Goal: Task Accomplishment & Management: Manage account settings

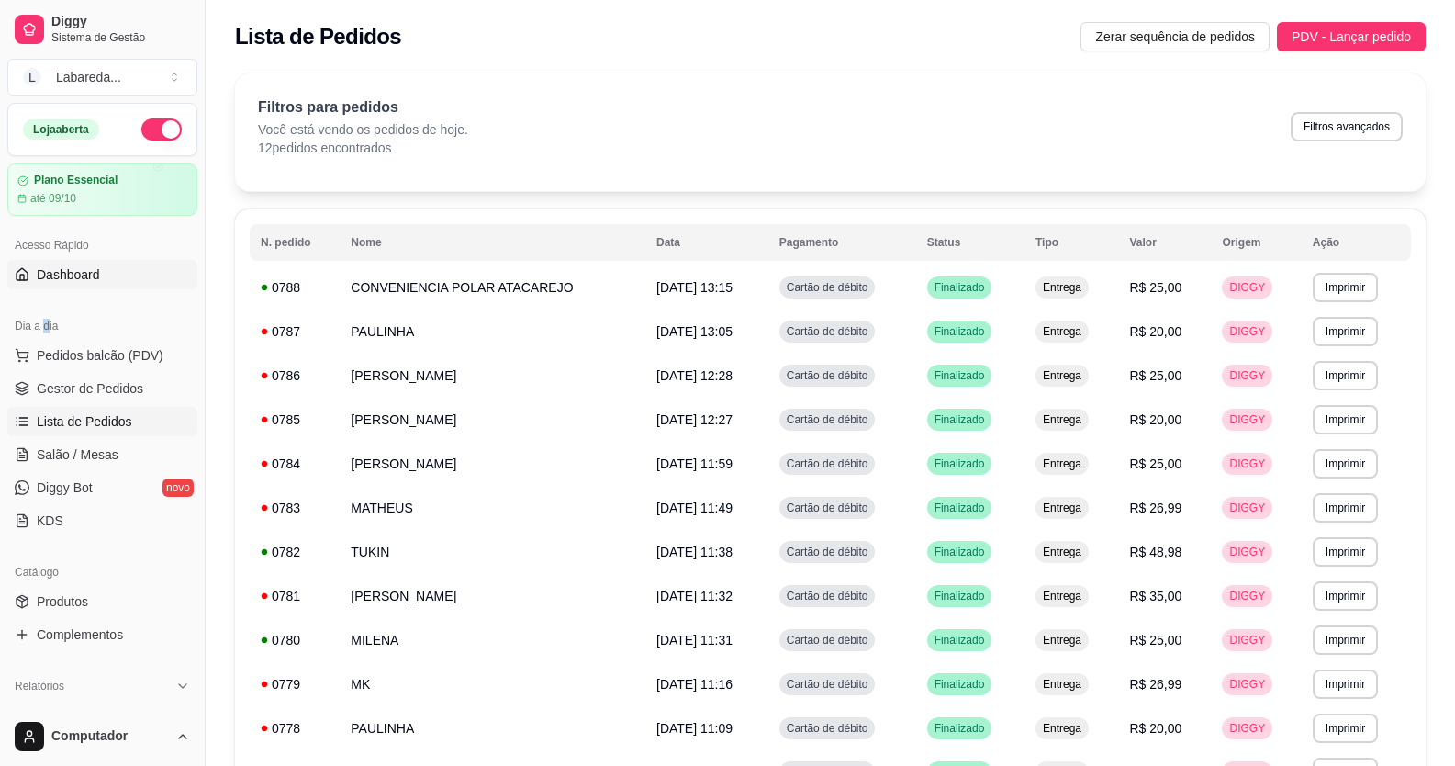
drag, startPoint x: 105, startPoint y: 105, endPoint x: 68, endPoint y: 285, distance: 183.7
click at [64, 288] on div "Loja aberta Plano Essencial até 09/10 Acesso Rápido Dashboard Dia a dia Pedidos…" at bounding box center [102, 405] width 205 height 604
click at [84, 587] on link "Produtos" at bounding box center [102, 601] width 190 height 29
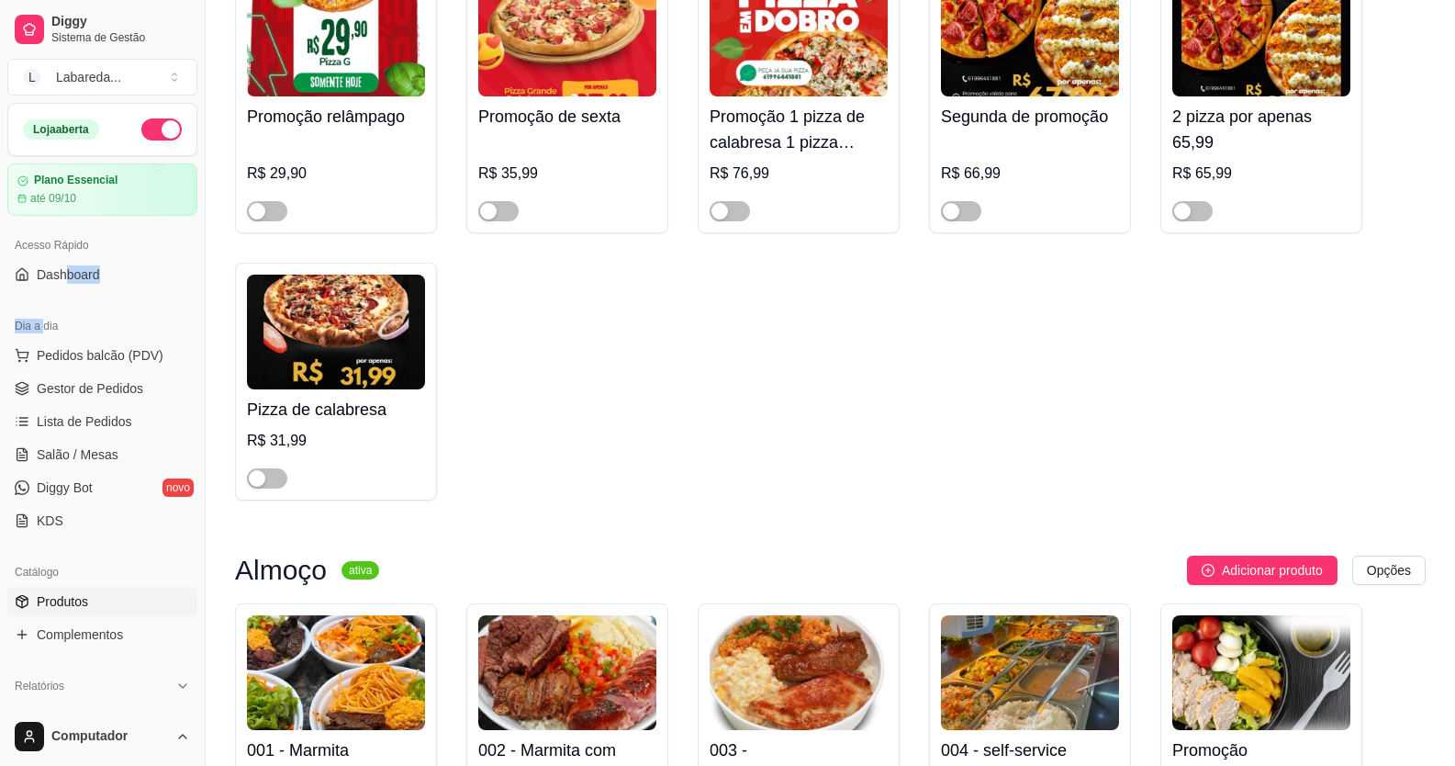
scroll to position [1102, 0]
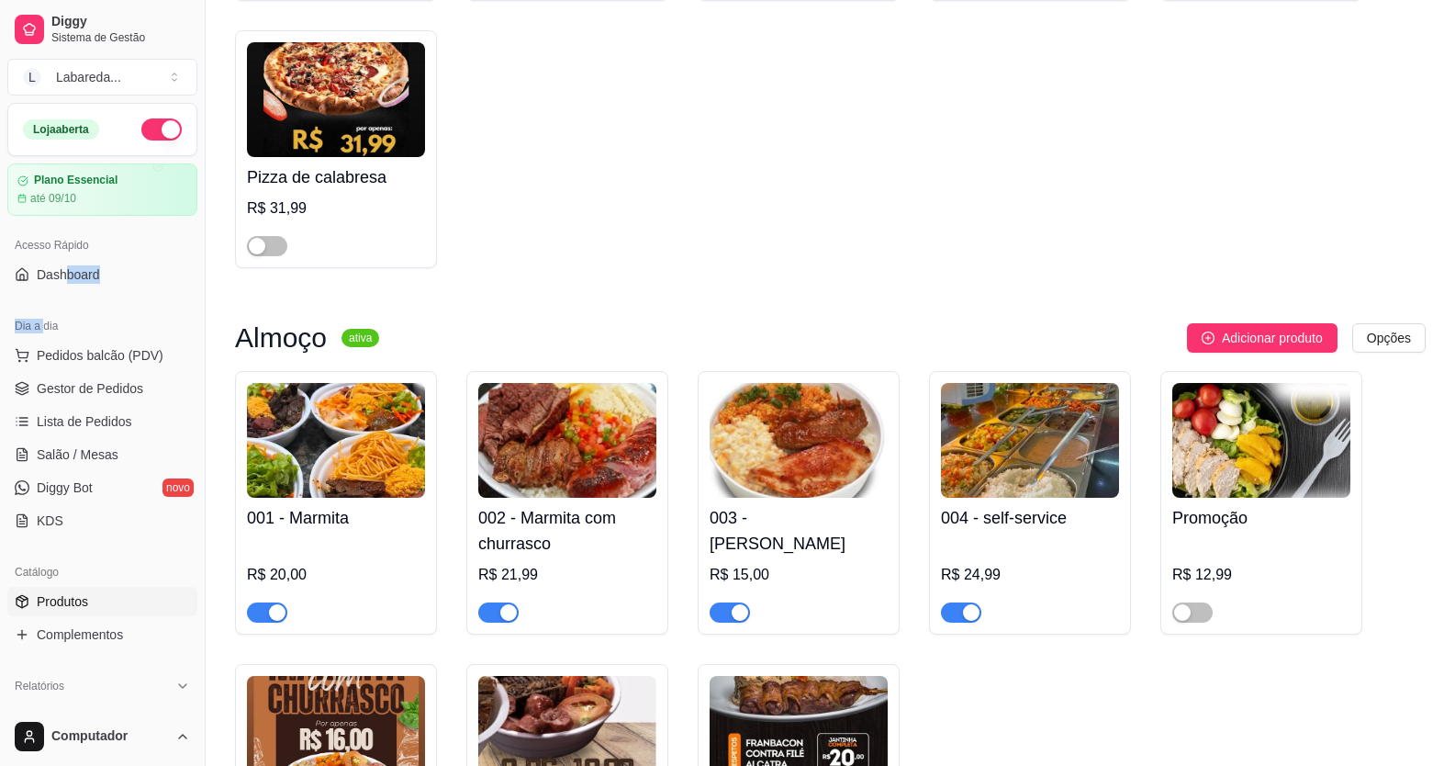
click at [262, 612] on span "button" at bounding box center [267, 612] width 40 height 20
click at [504, 612] on div "button" at bounding box center [508, 612] width 17 height 17
click at [731, 602] on div at bounding box center [799, 604] width 178 height 37
click at [732, 606] on div at bounding box center [730, 612] width 40 height 22
click at [732, 616] on div "button" at bounding box center [740, 612] width 17 height 17
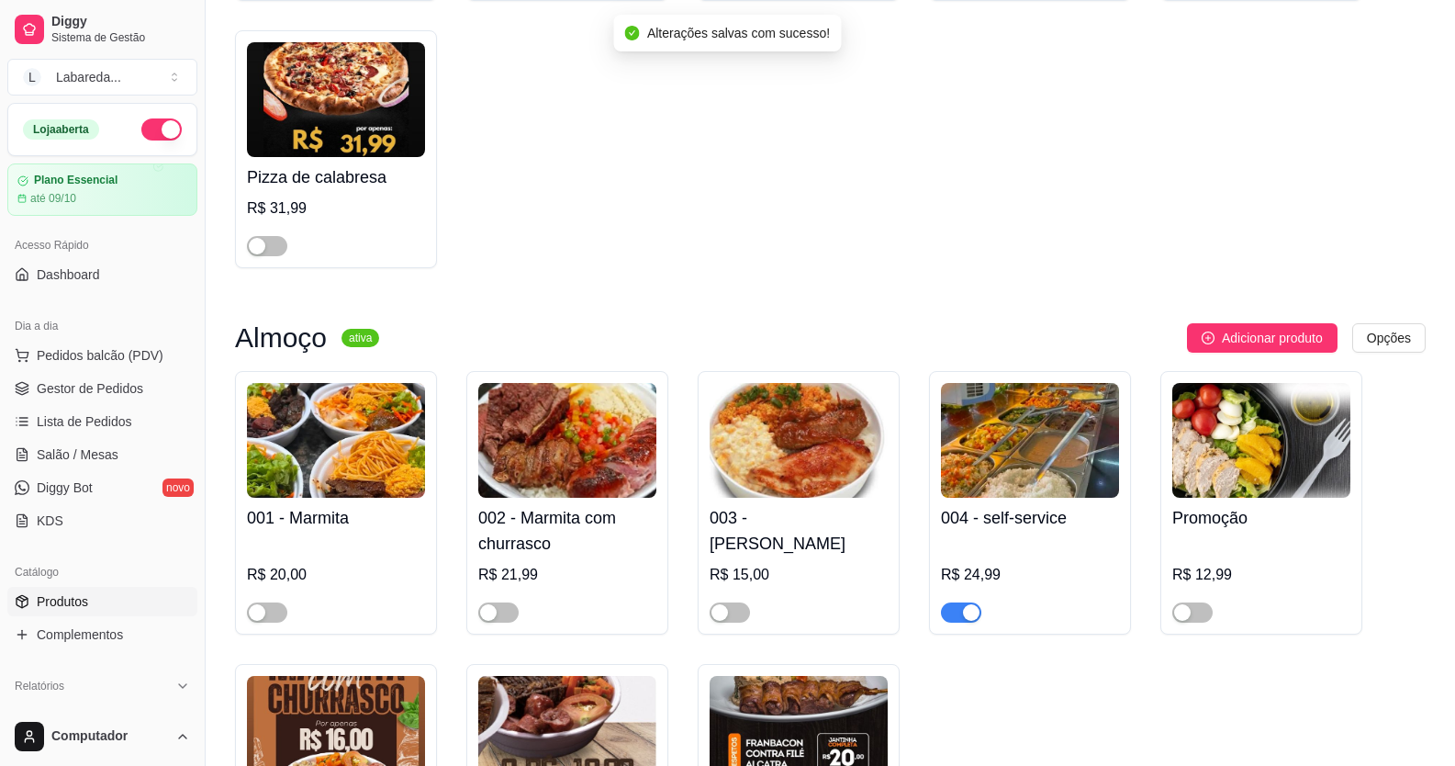
click at [963, 612] on div "button" at bounding box center [971, 612] width 17 height 17
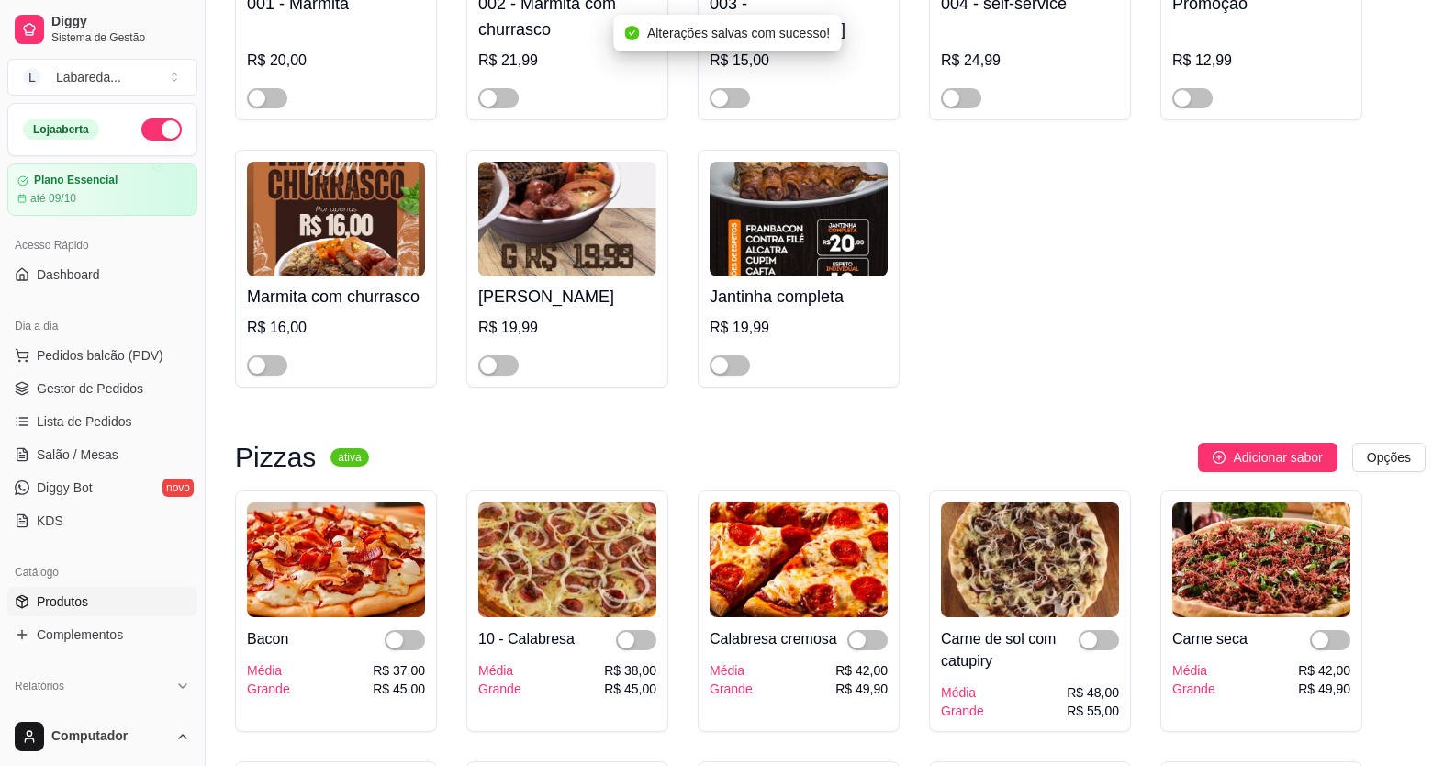
scroll to position [1836, 0]
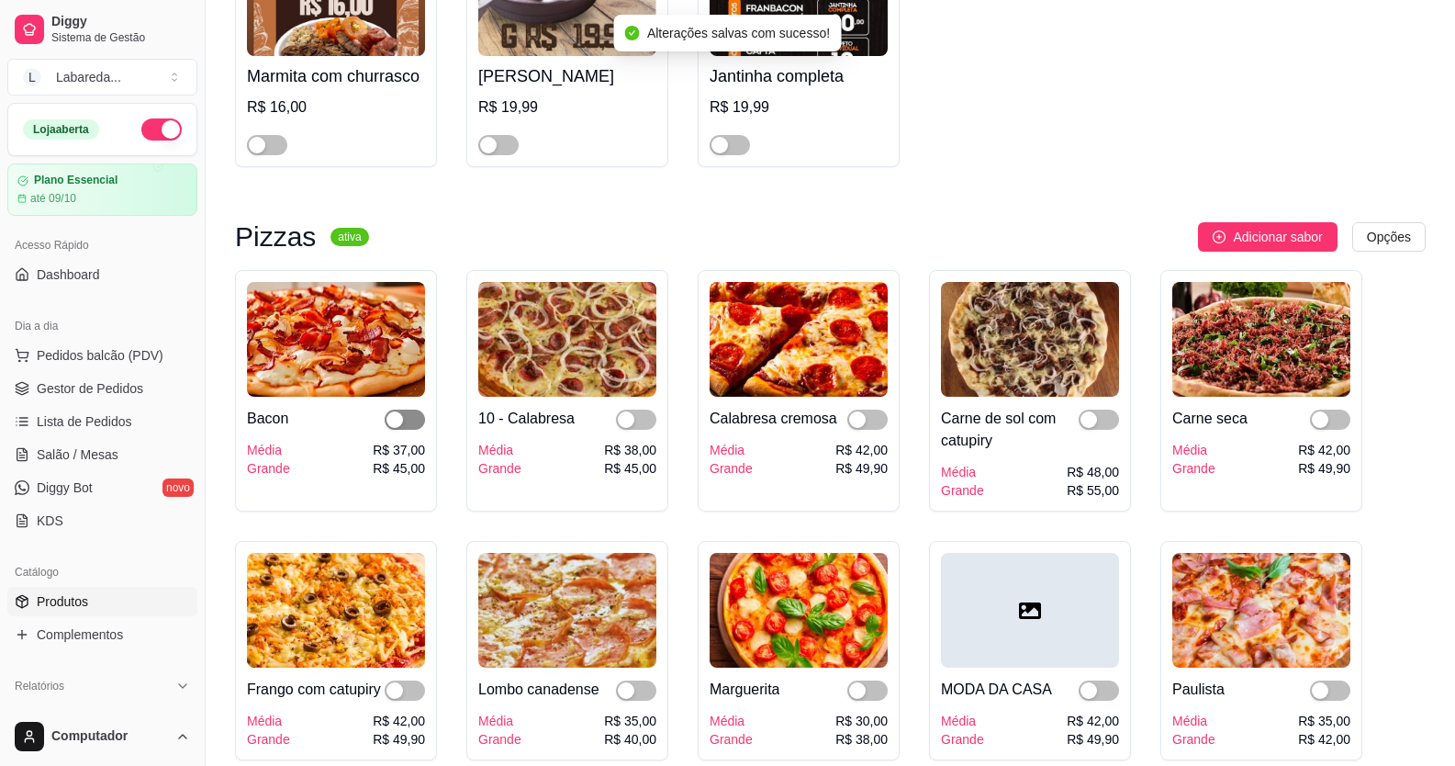
click at [401, 421] on div "button" at bounding box center [395, 419] width 17 height 17
click at [631, 423] on div "button" at bounding box center [626, 419] width 17 height 17
drag, startPoint x: 870, startPoint y: 423, endPoint x: 885, endPoint y: 416, distance: 16.4
click at [870, 423] on span "button" at bounding box center [868, 420] width 40 height 20
click at [1108, 421] on span "button" at bounding box center [1099, 420] width 40 height 20
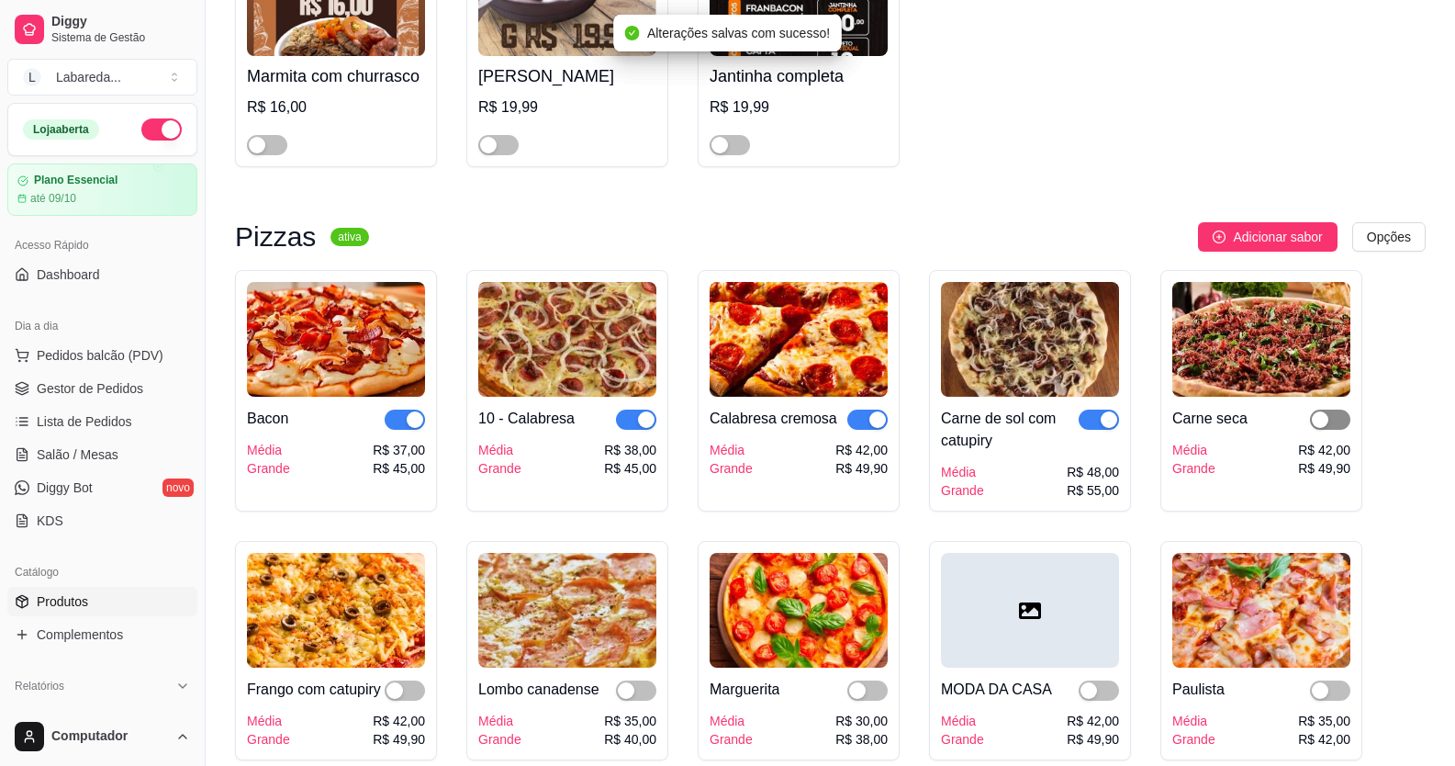
click at [1317, 417] on span "button" at bounding box center [1330, 420] width 40 height 20
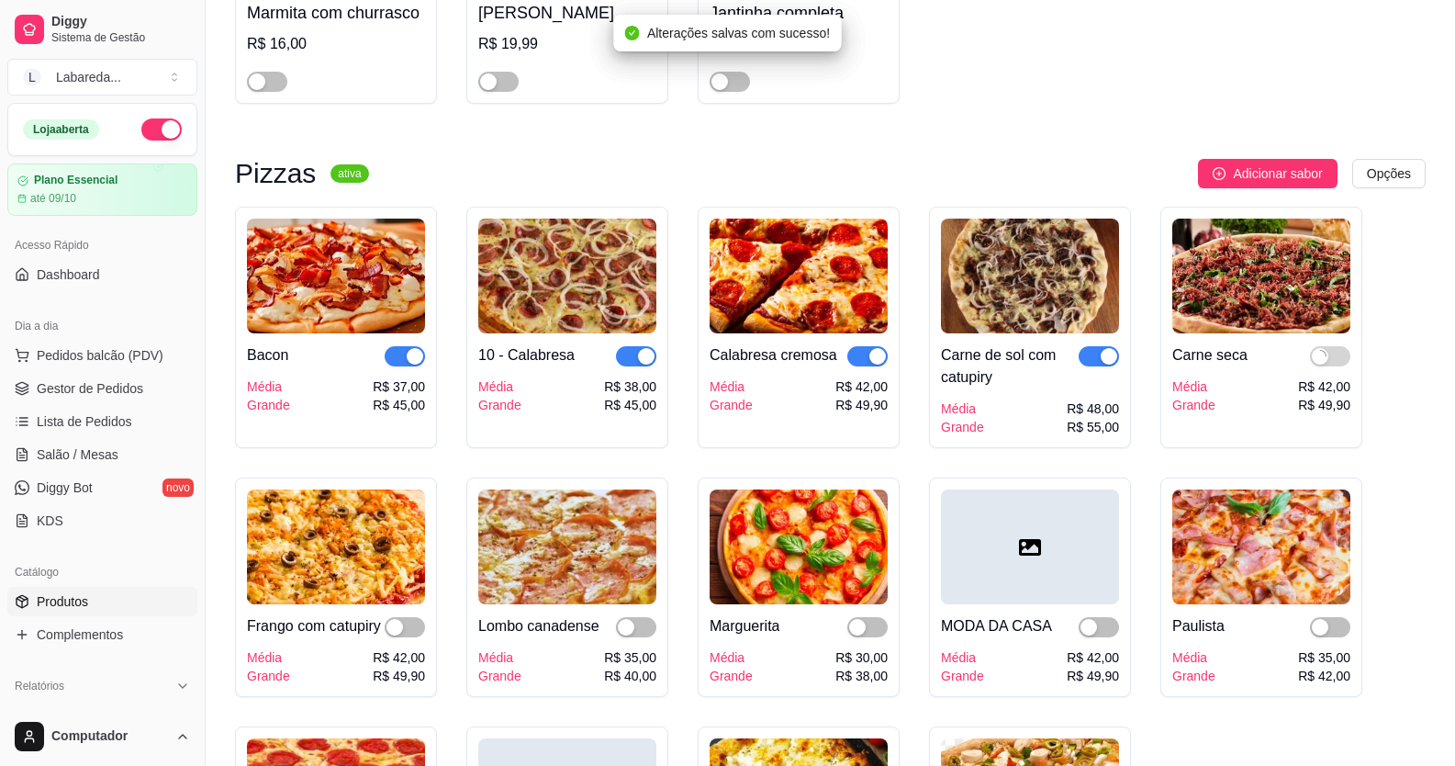
scroll to position [2020, 0]
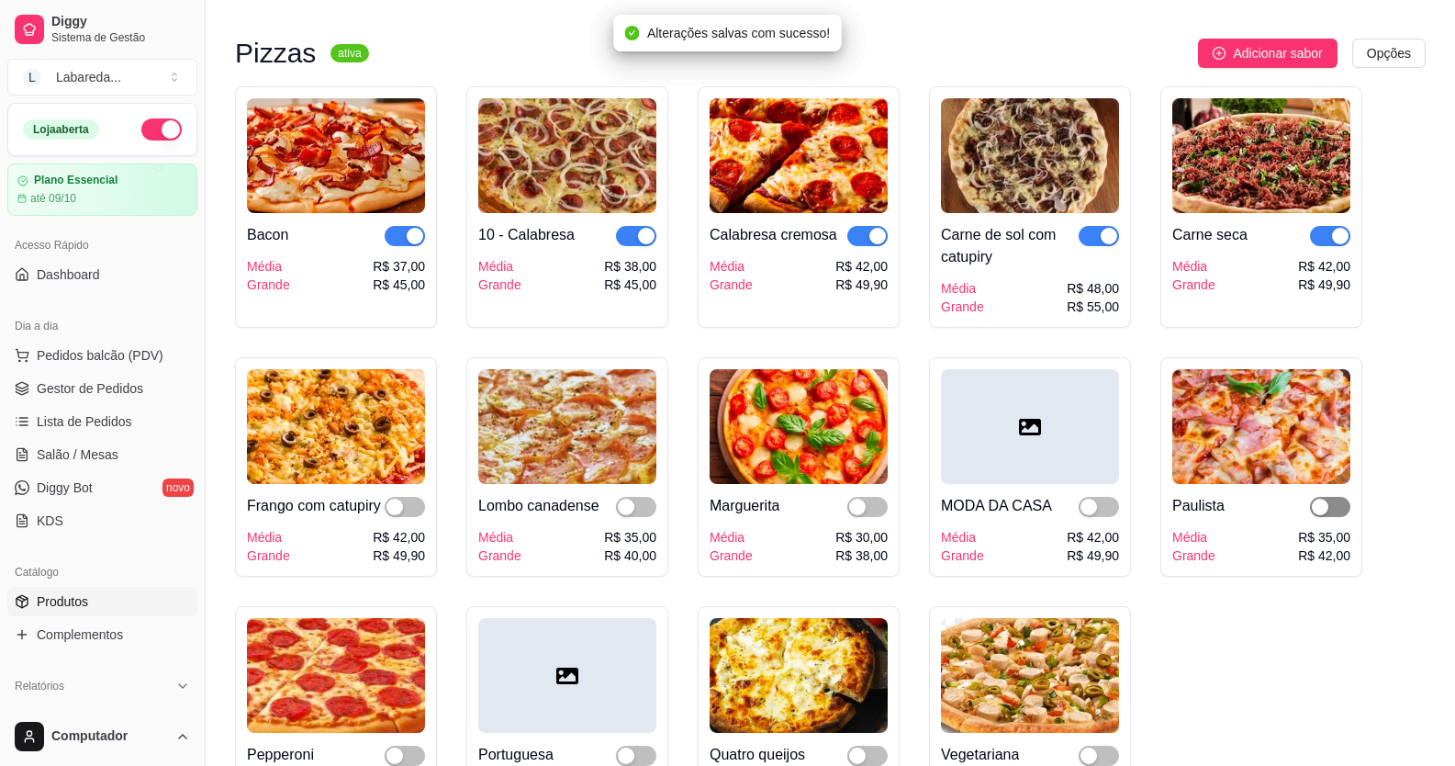
click at [1319, 509] on div "button" at bounding box center [1320, 507] width 17 height 17
click at [1090, 506] on div "button" at bounding box center [1089, 507] width 17 height 17
click at [853, 507] on div "button" at bounding box center [857, 507] width 17 height 17
click at [630, 515] on div "button" at bounding box center [626, 507] width 17 height 17
click at [399, 515] on div "button" at bounding box center [395, 507] width 17 height 17
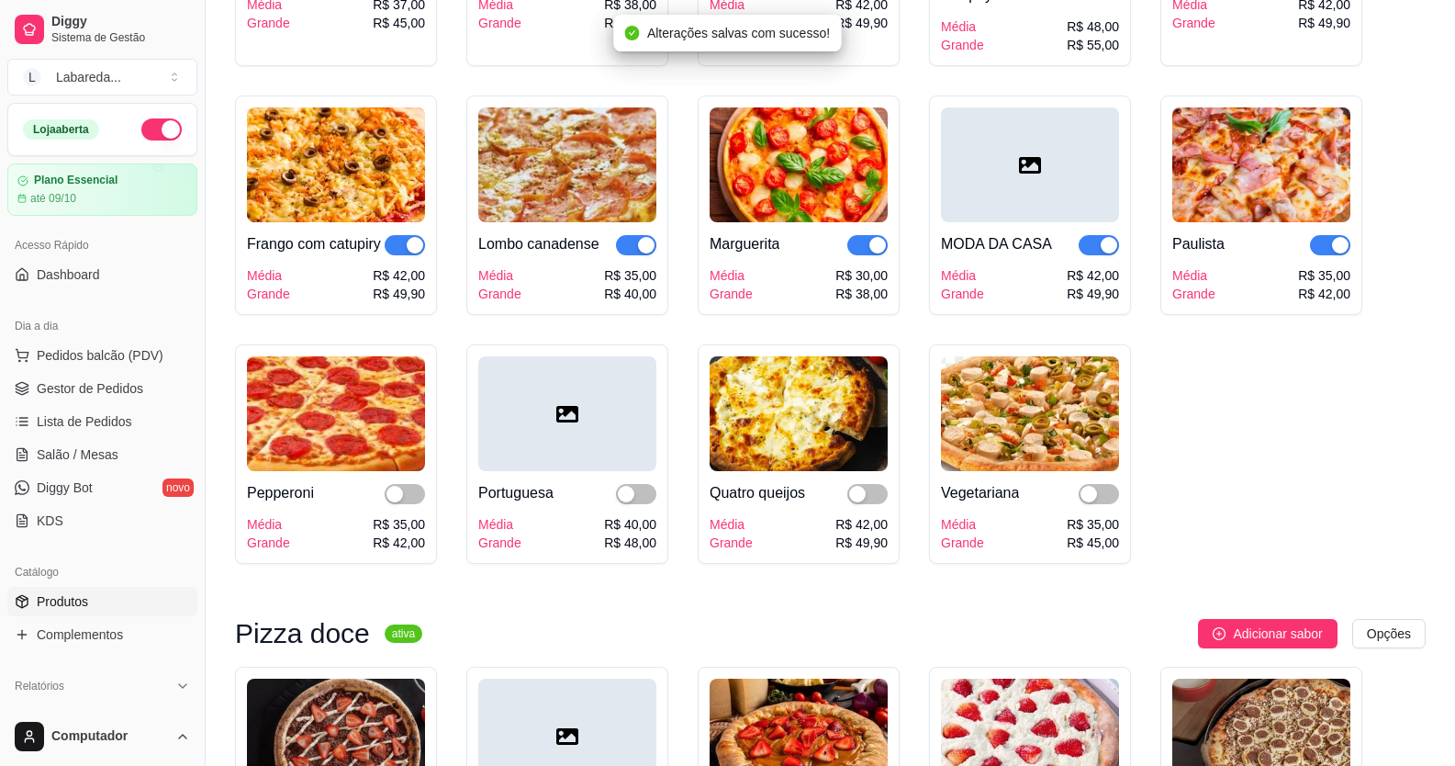
scroll to position [2387, 0]
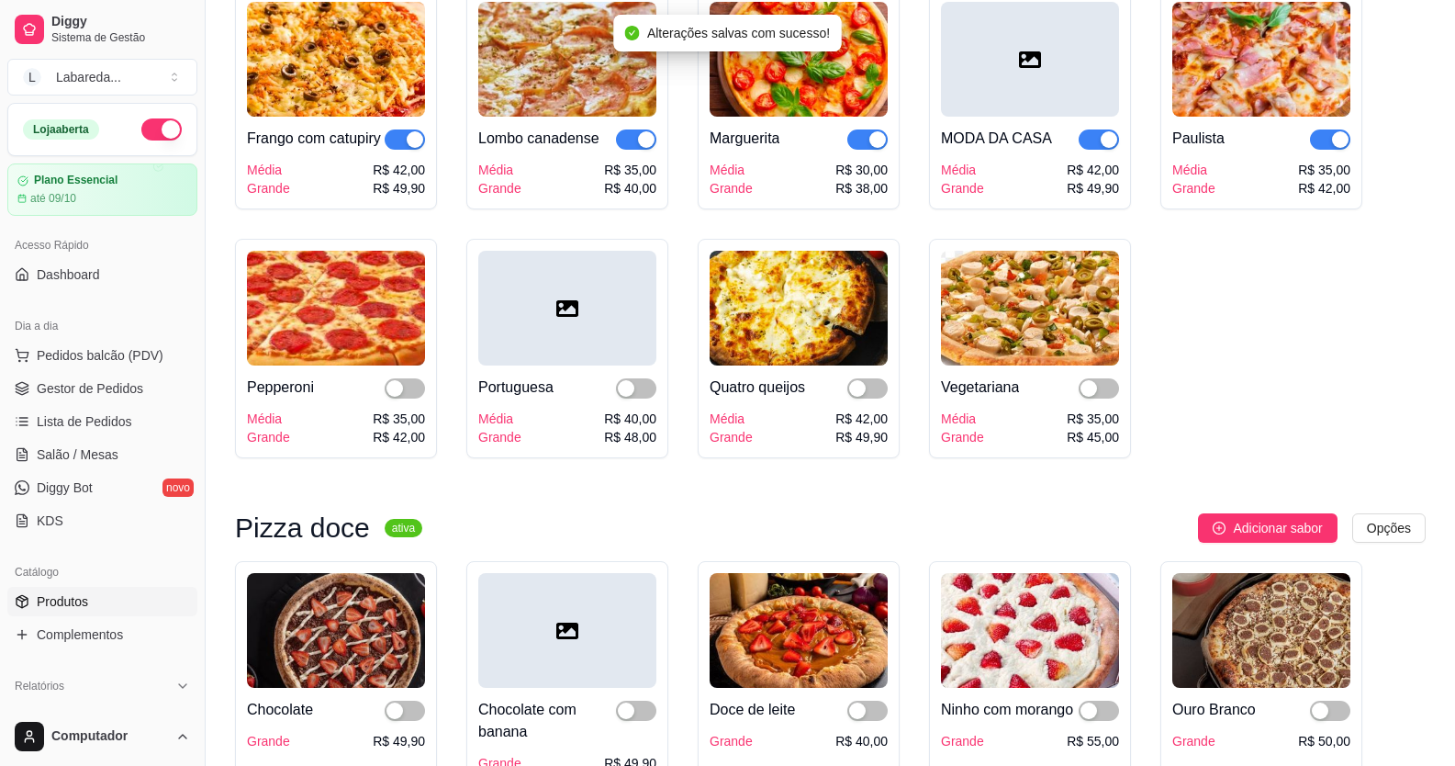
click at [381, 399] on div "Pepperoni" at bounding box center [336, 387] width 178 height 22
drag, startPoint x: 406, startPoint y: 420, endPoint x: 432, endPoint y: 416, distance: 26.9
click at [404, 399] on button "button" at bounding box center [405, 388] width 40 height 20
drag, startPoint x: 640, startPoint y: 411, endPoint x: 684, endPoint y: 412, distance: 44.1
click at [644, 399] on span "button" at bounding box center [636, 388] width 40 height 20
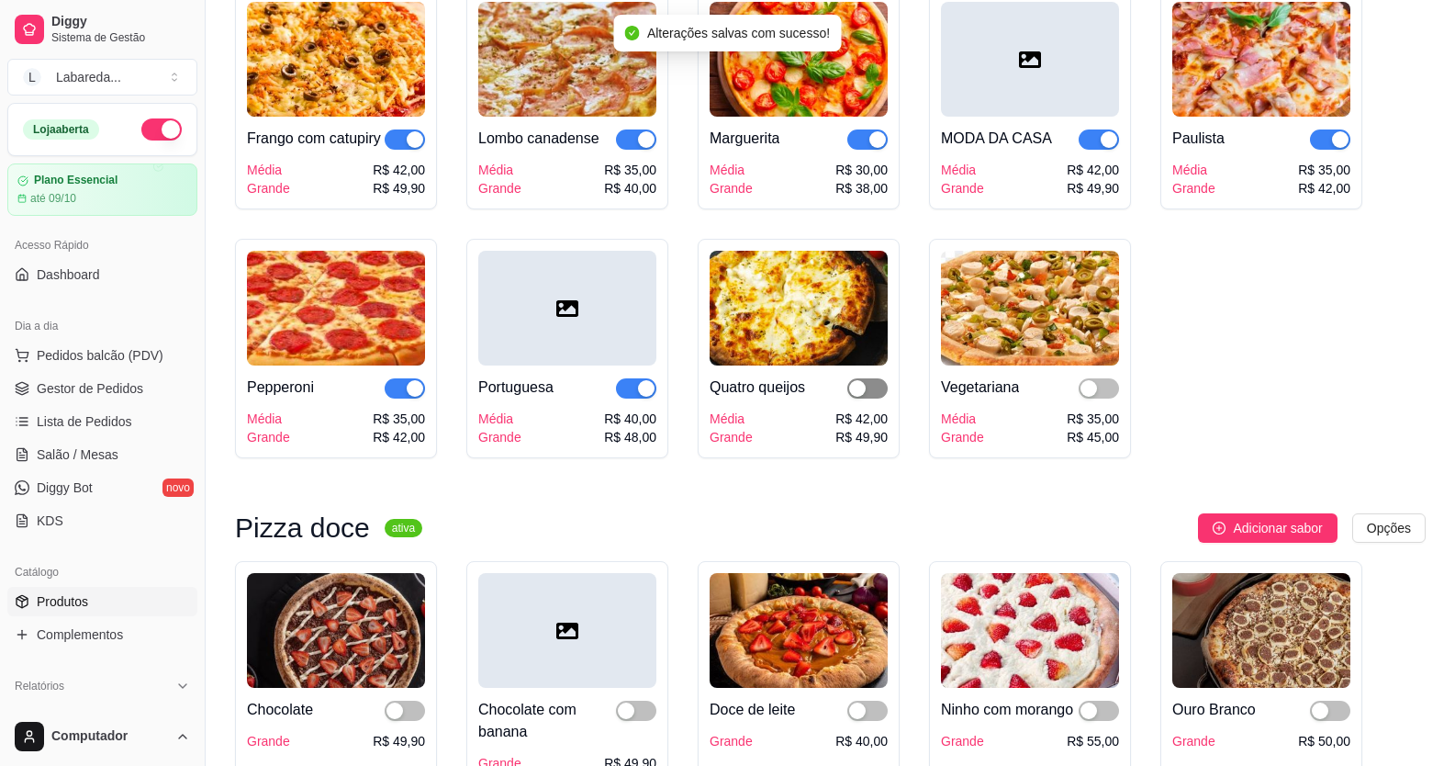
click at [869, 399] on span "button" at bounding box center [868, 388] width 40 height 20
click at [1084, 397] on div "button" at bounding box center [1089, 388] width 17 height 17
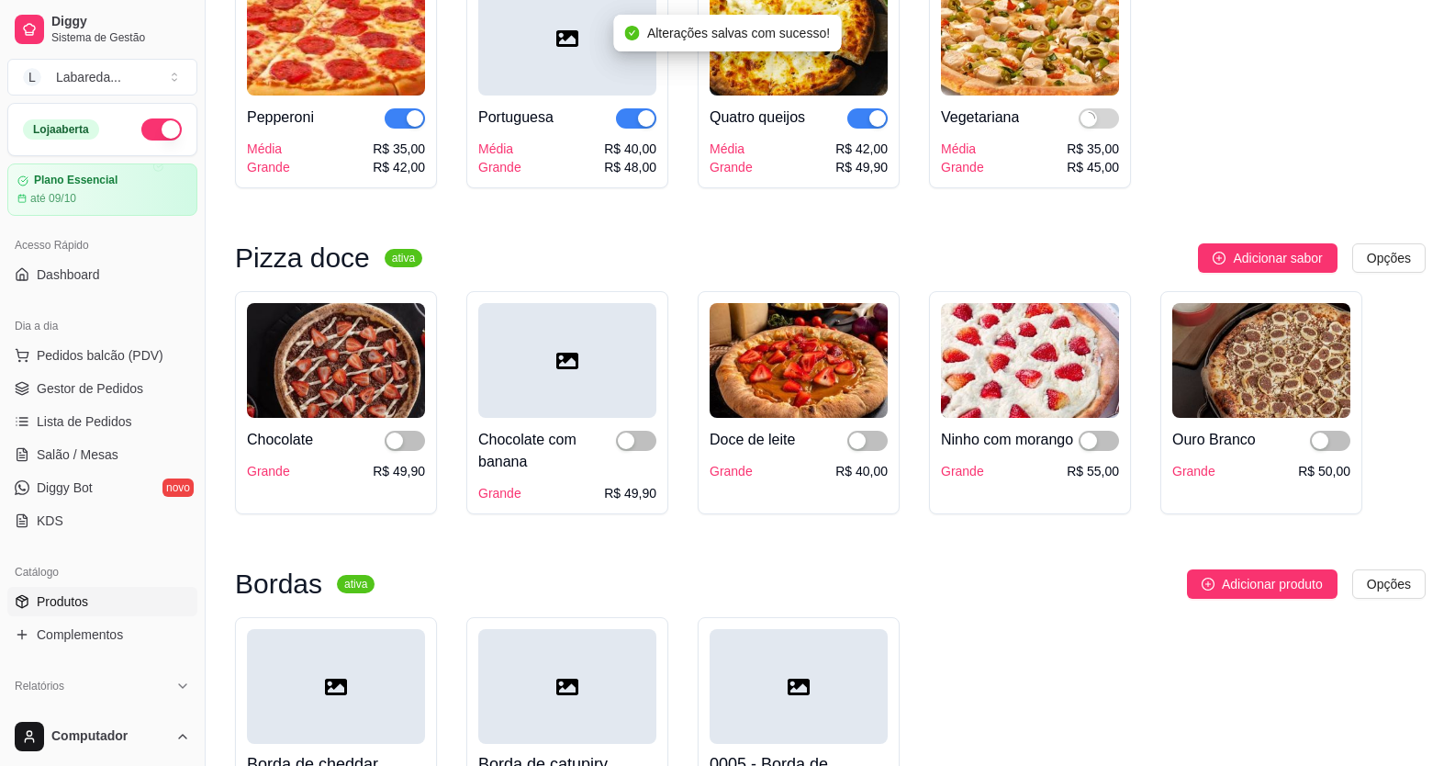
scroll to position [2663, 0]
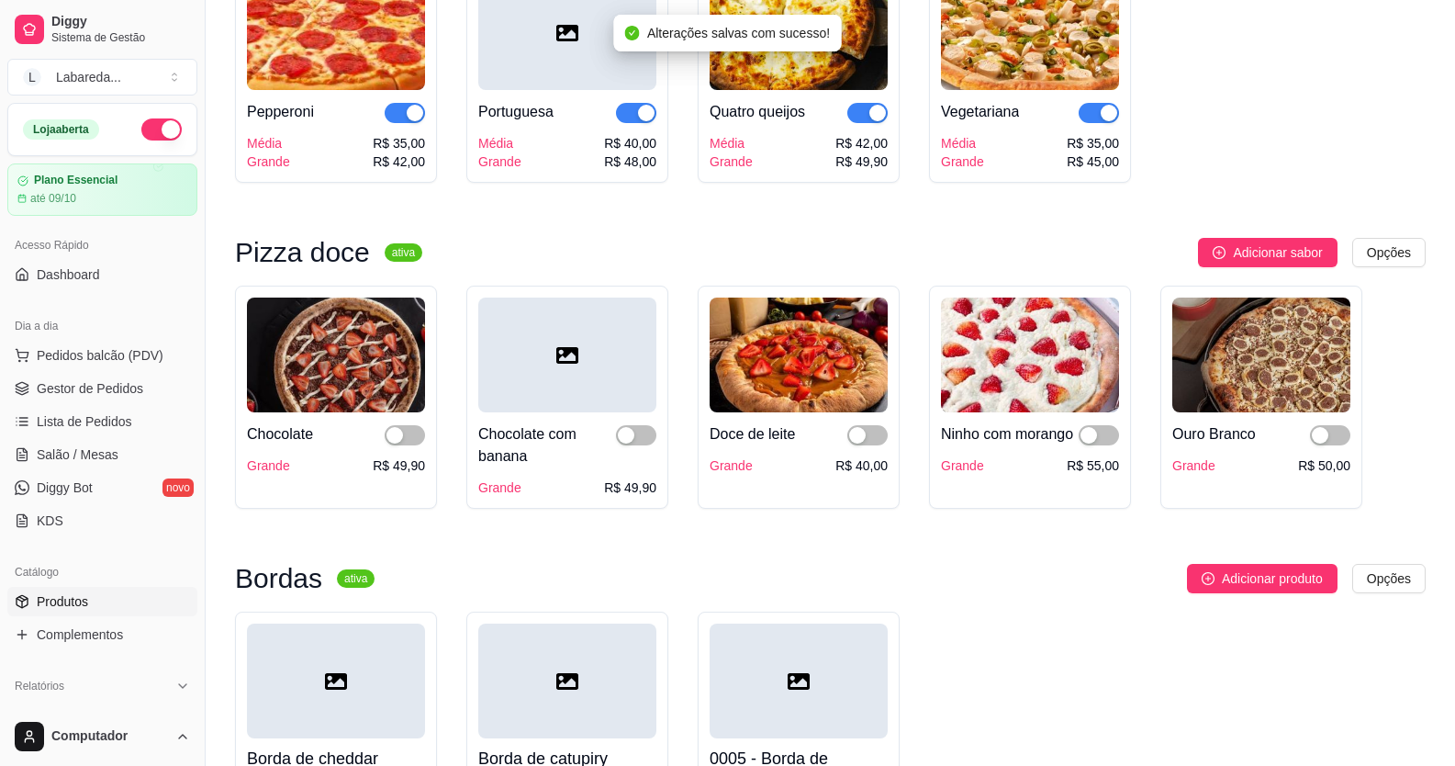
click at [403, 475] on div "Chocolate Grande R$ 49,90" at bounding box center [336, 443] width 178 height 62
click at [400, 444] on div "button" at bounding box center [395, 435] width 17 height 17
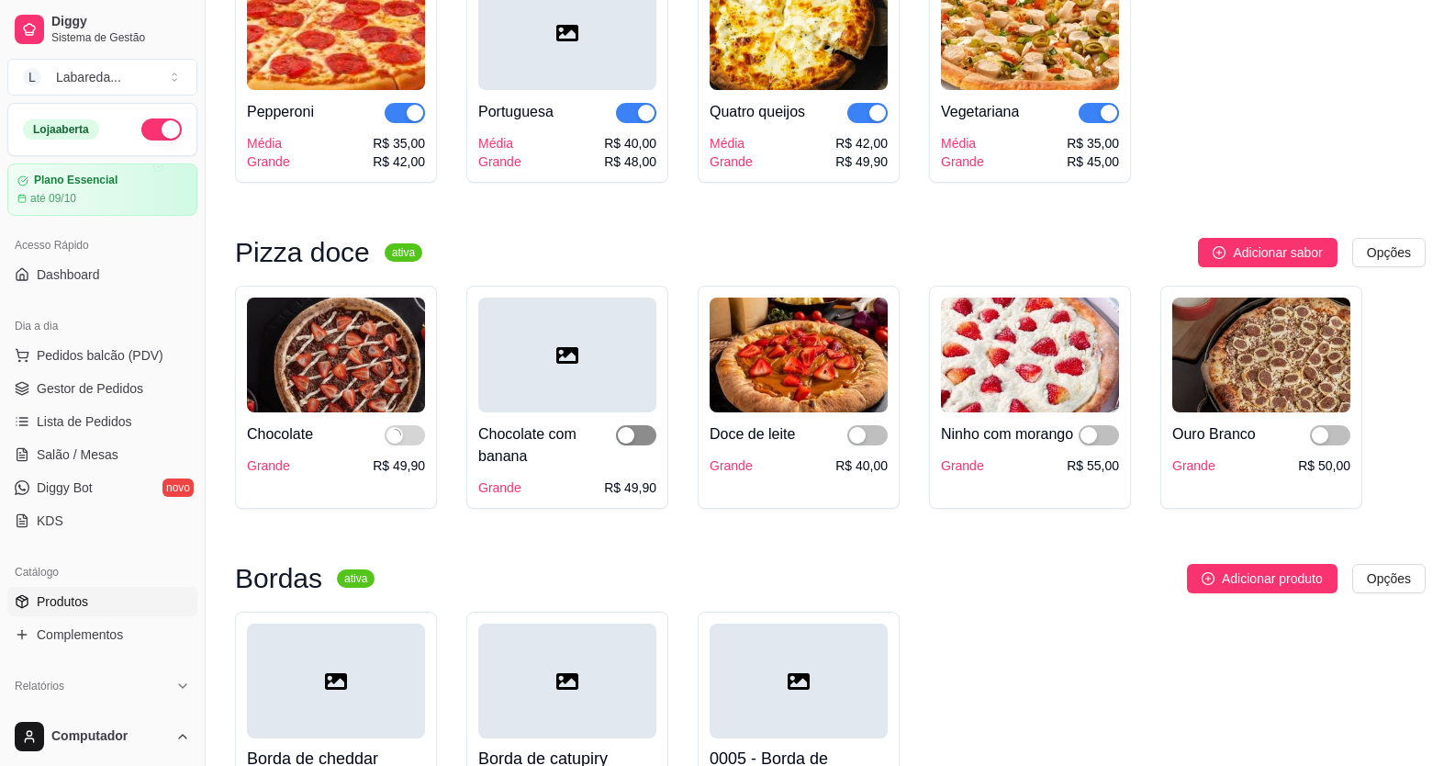
click at [626, 444] on div "button" at bounding box center [626, 435] width 17 height 17
click at [859, 444] on div "button" at bounding box center [857, 435] width 17 height 17
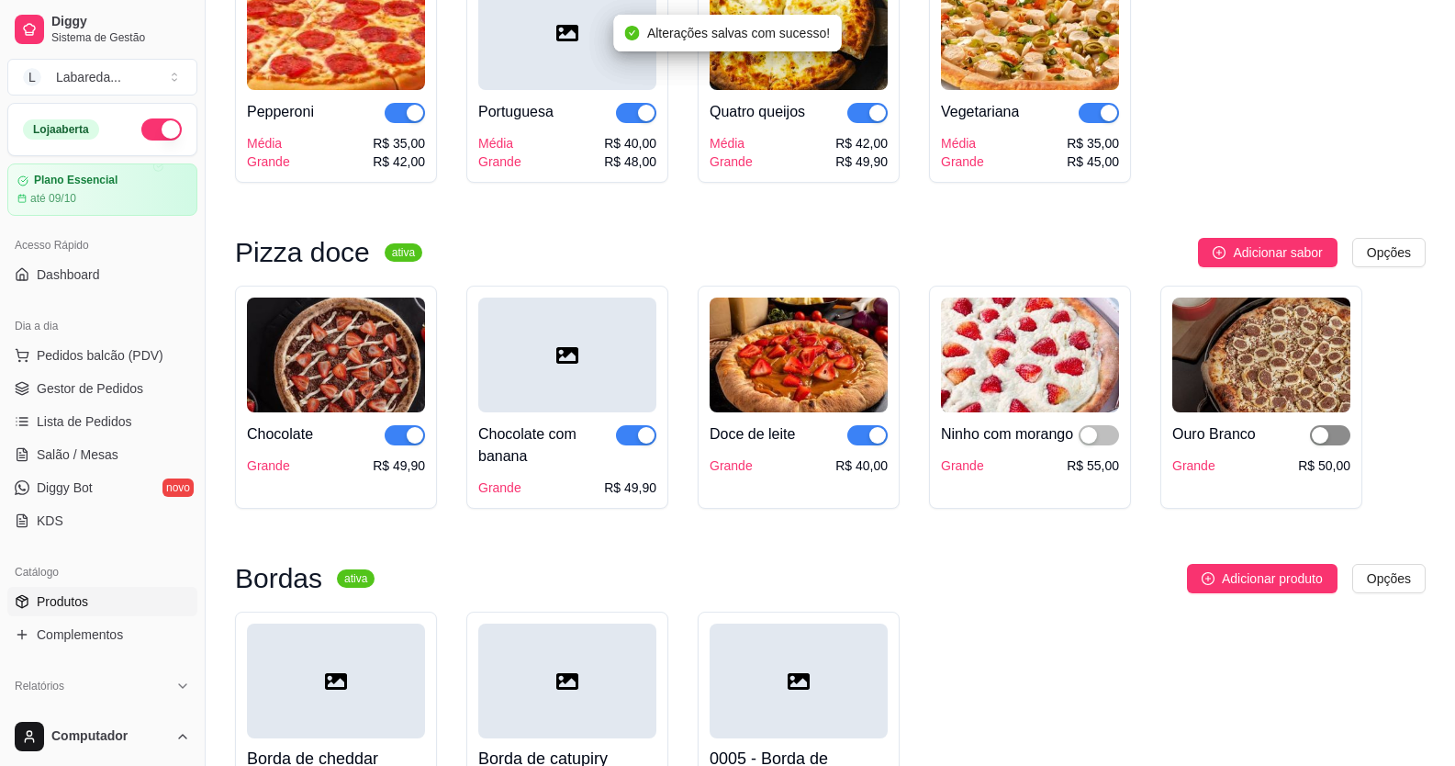
click at [1324, 444] on div "button" at bounding box center [1320, 435] width 17 height 17
click at [1103, 121] on div "button" at bounding box center [1109, 113] width 17 height 17
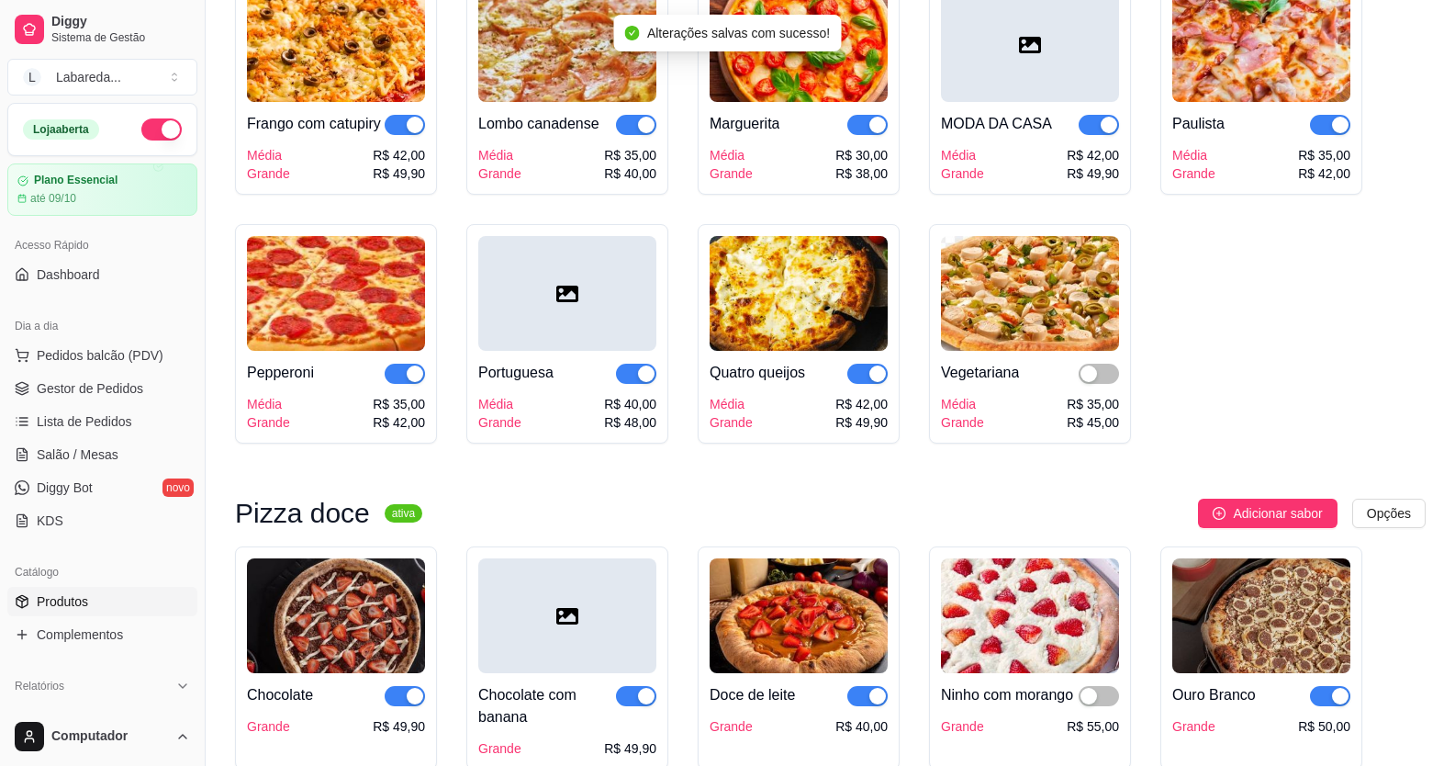
scroll to position [2296, 0]
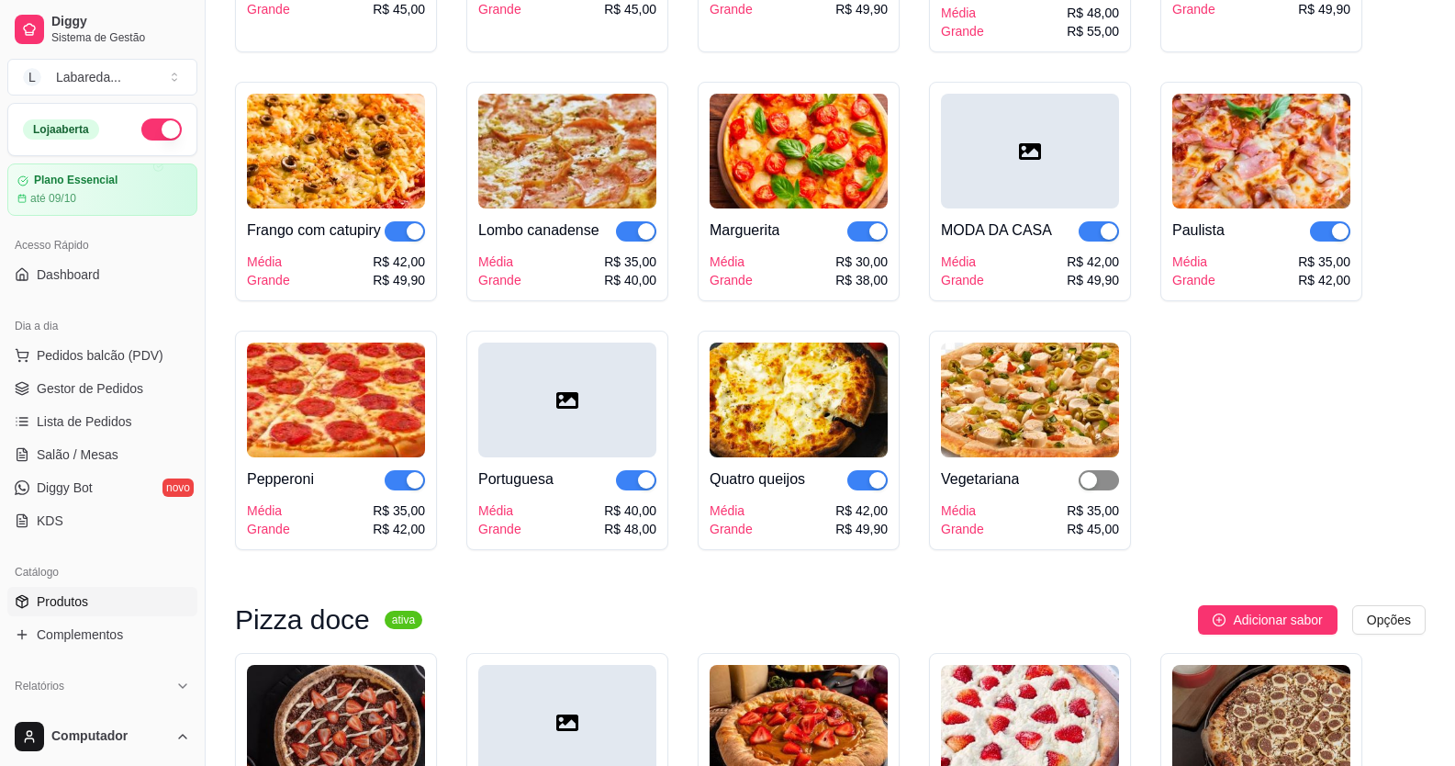
click at [1090, 489] on div "button" at bounding box center [1089, 480] width 17 height 17
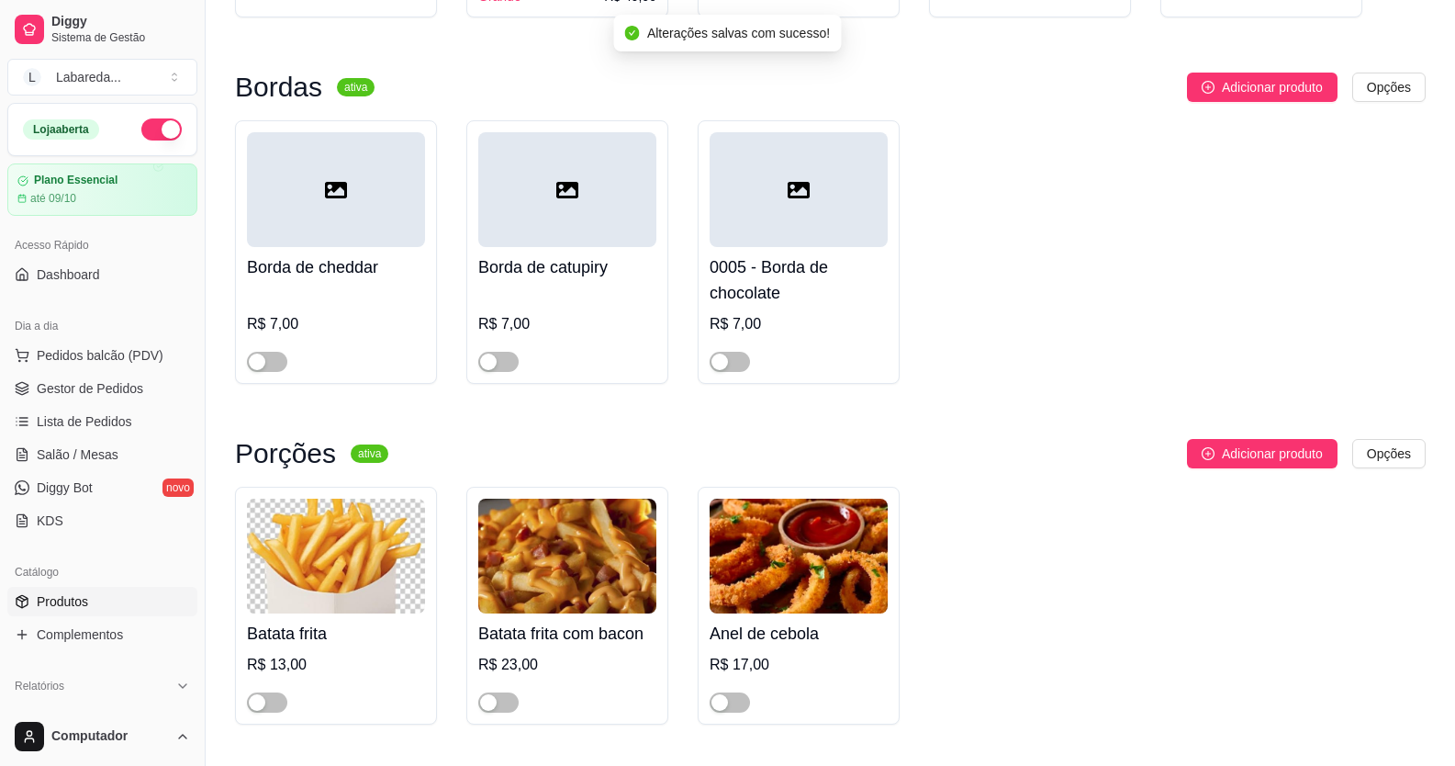
scroll to position [3489, 0]
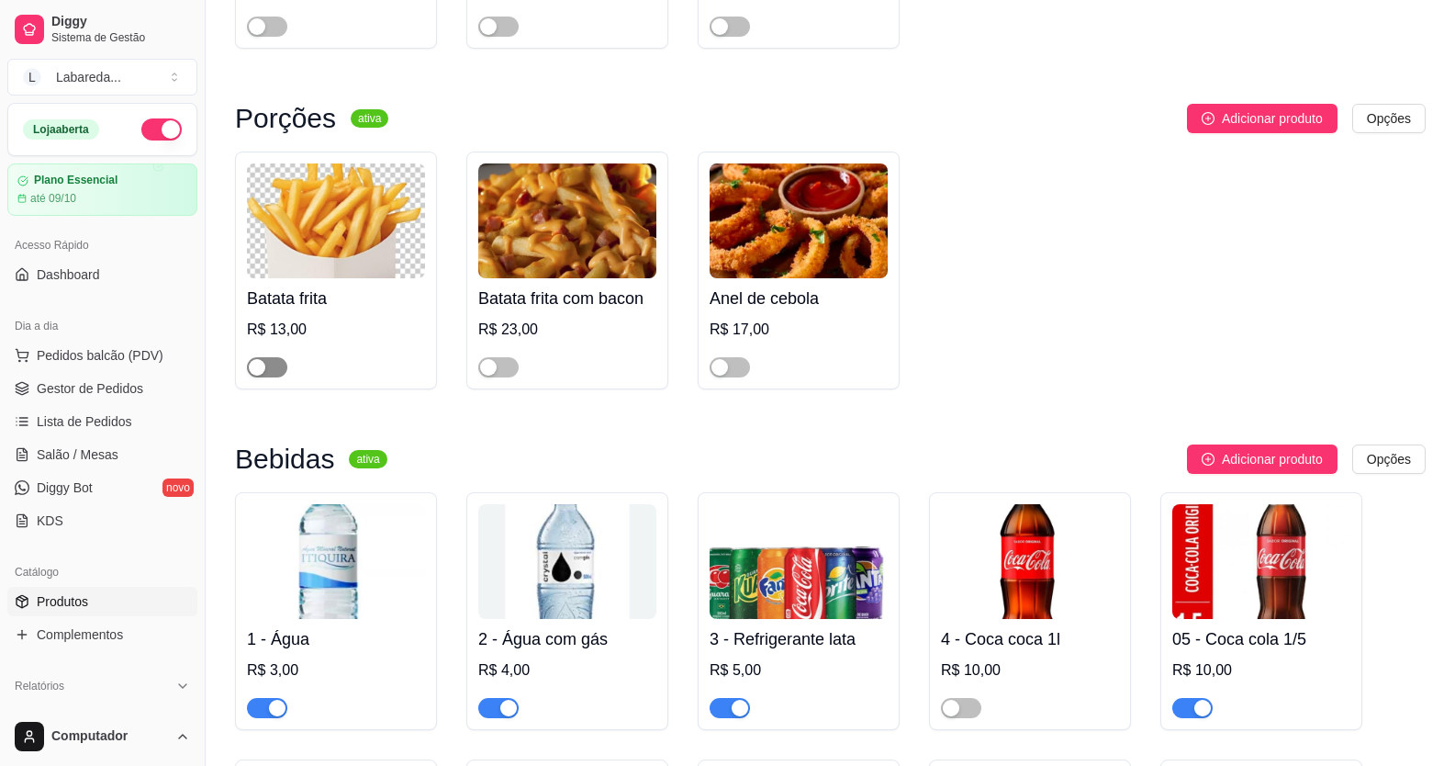
click at [268, 377] on span "button" at bounding box center [267, 367] width 40 height 20
click at [500, 377] on span "button" at bounding box center [498, 367] width 40 height 20
click at [738, 377] on span "button" at bounding box center [730, 367] width 40 height 20
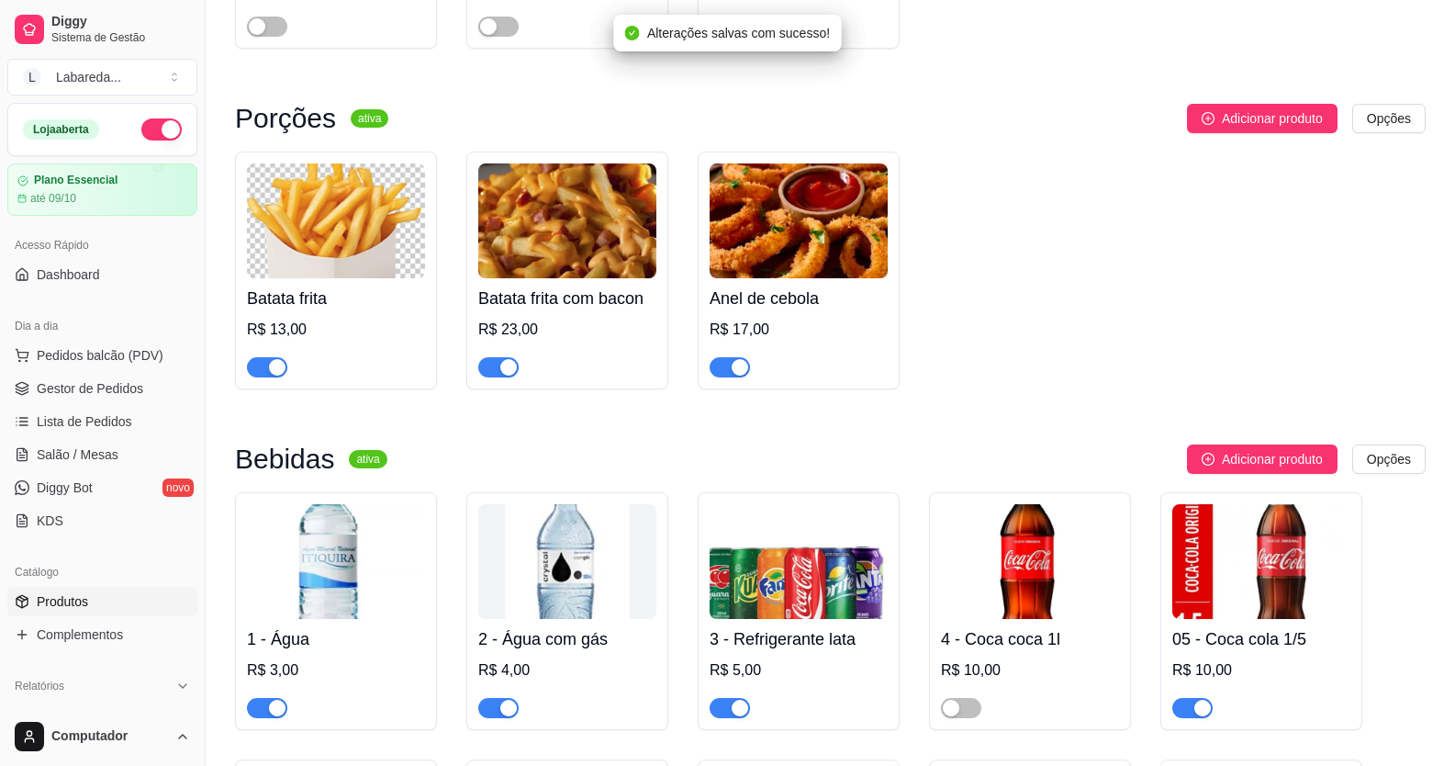
click at [733, 376] on div "button" at bounding box center [740, 367] width 17 height 17
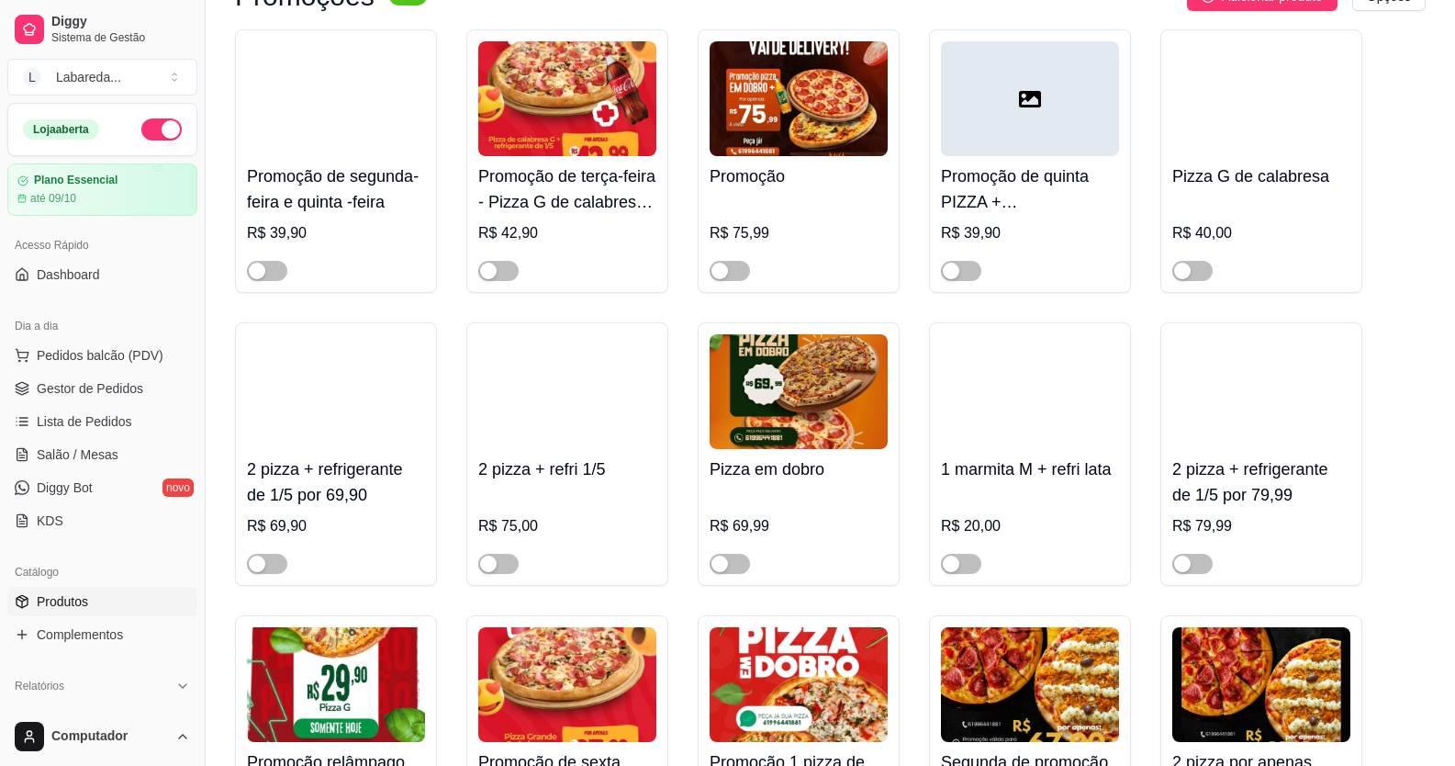
scroll to position [0, 0]
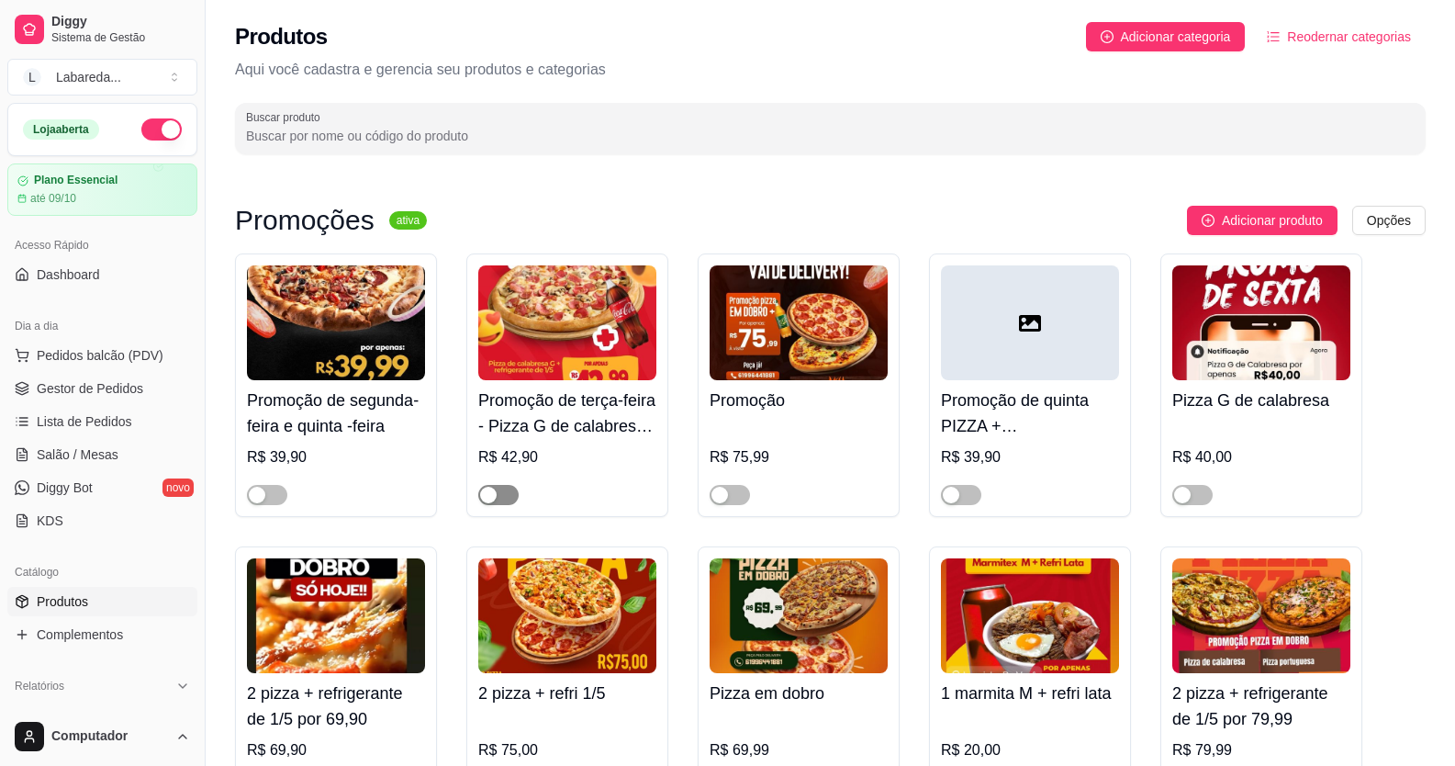
click at [500, 494] on span "button" at bounding box center [498, 495] width 40 height 20
click at [504, 493] on div "button" at bounding box center [508, 495] width 17 height 17
click at [507, 494] on span "button" at bounding box center [498, 495] width 40 height 20
click at [93, 352] on span "Pedidos balcão (PDV)" at bounding box center [100, 355] width 127 height 18
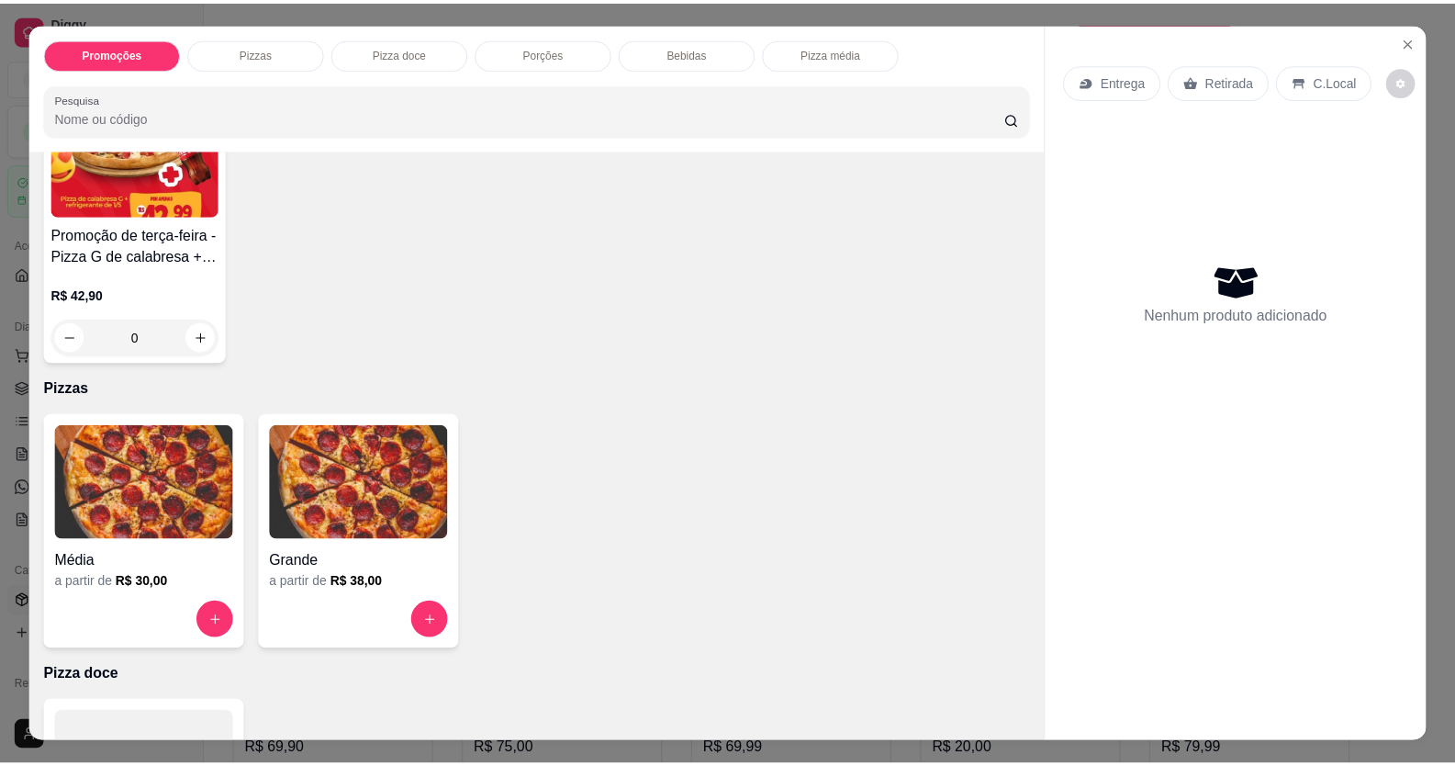
scroll to position [367, 0]
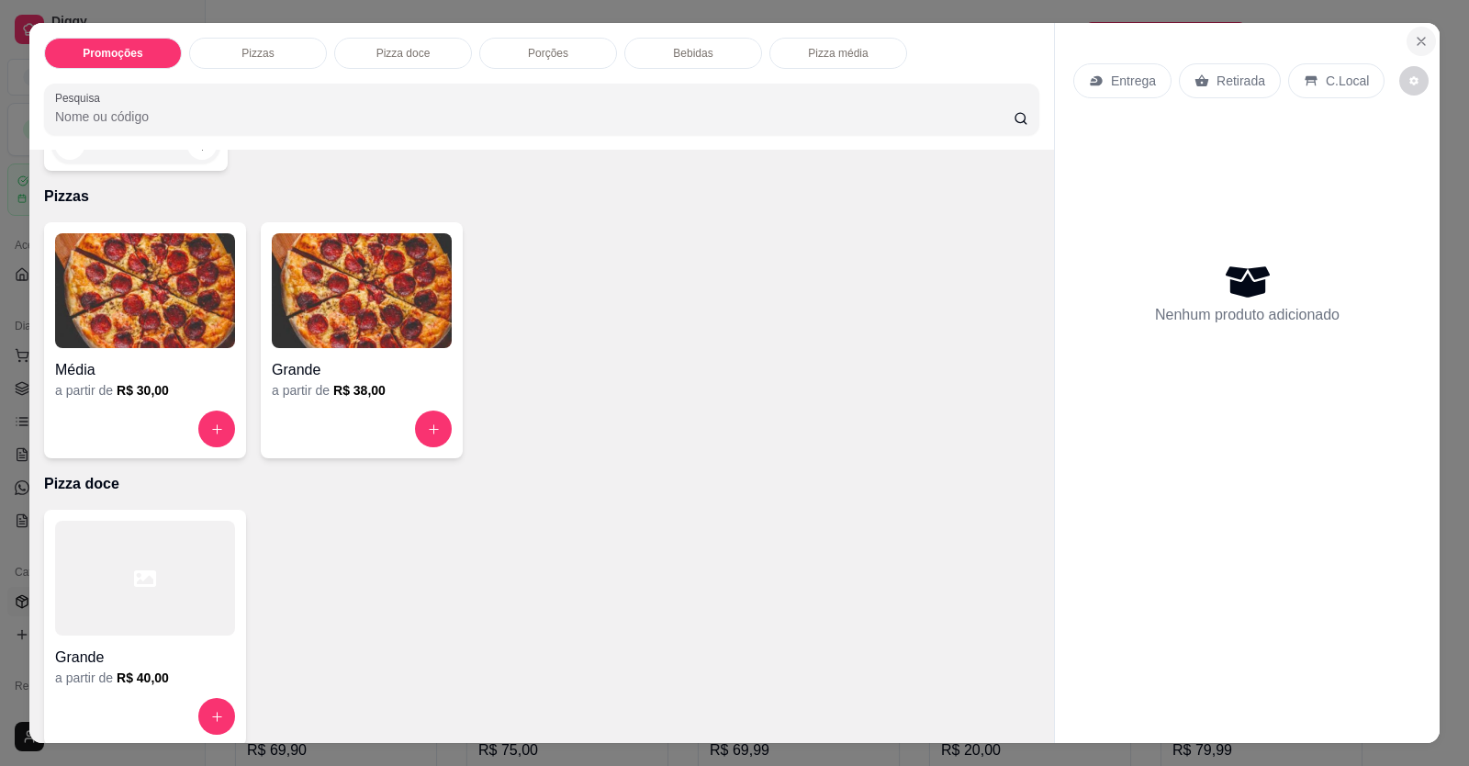
click at [1407, 43] on button "Close" at bounding box center [1421, 41] width 29 height 29
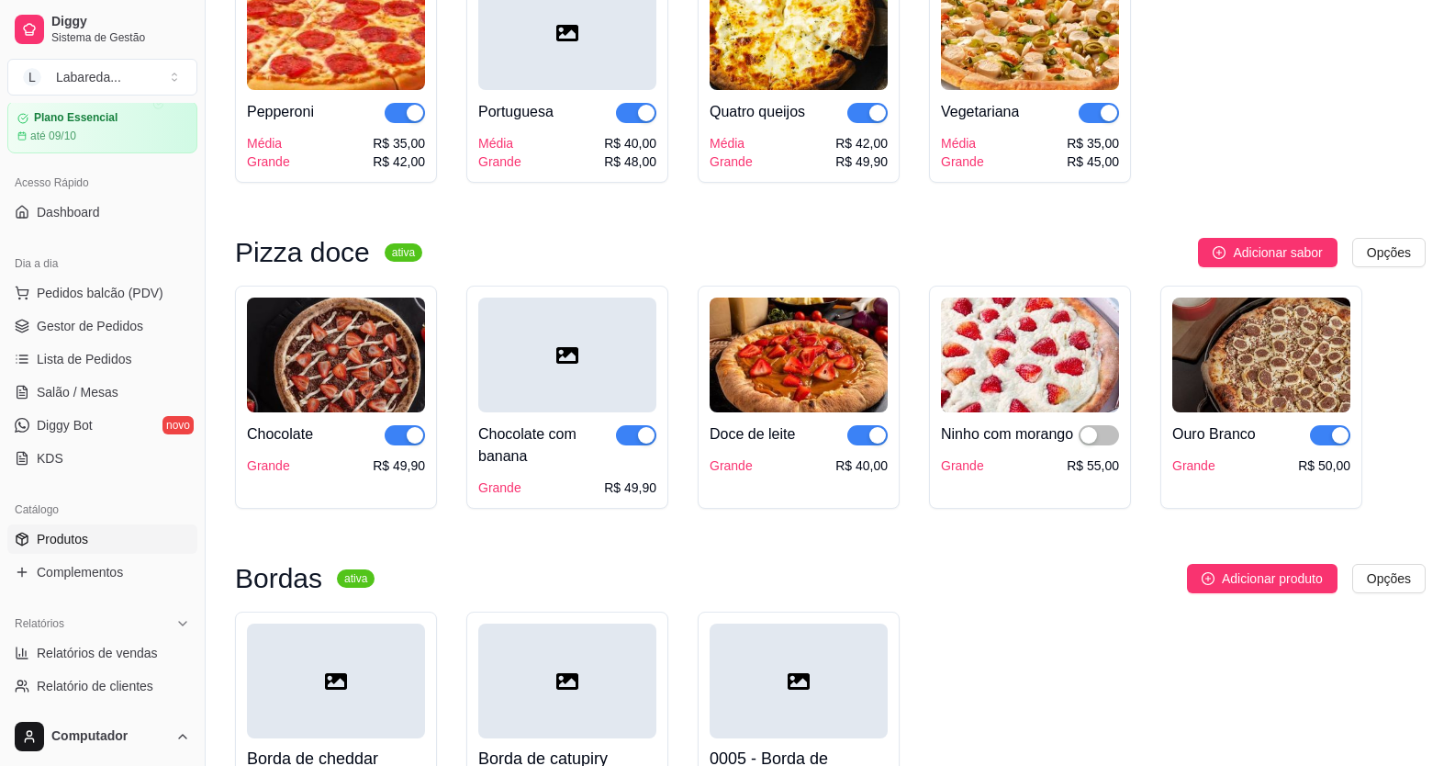
scroll to position [92, 0]
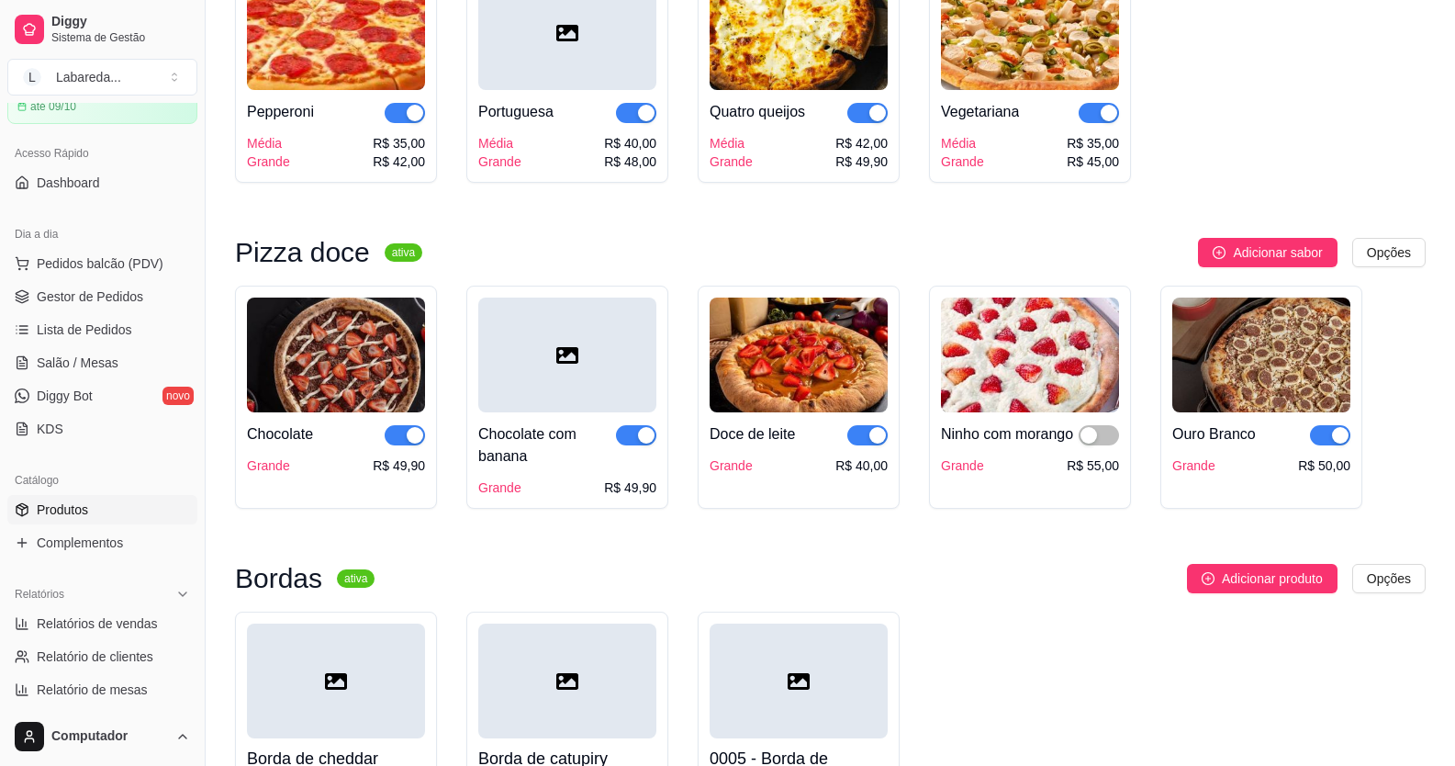
click at [63, 506] on span "Produtos" at bounding box center [62, 509] width 51 height 18
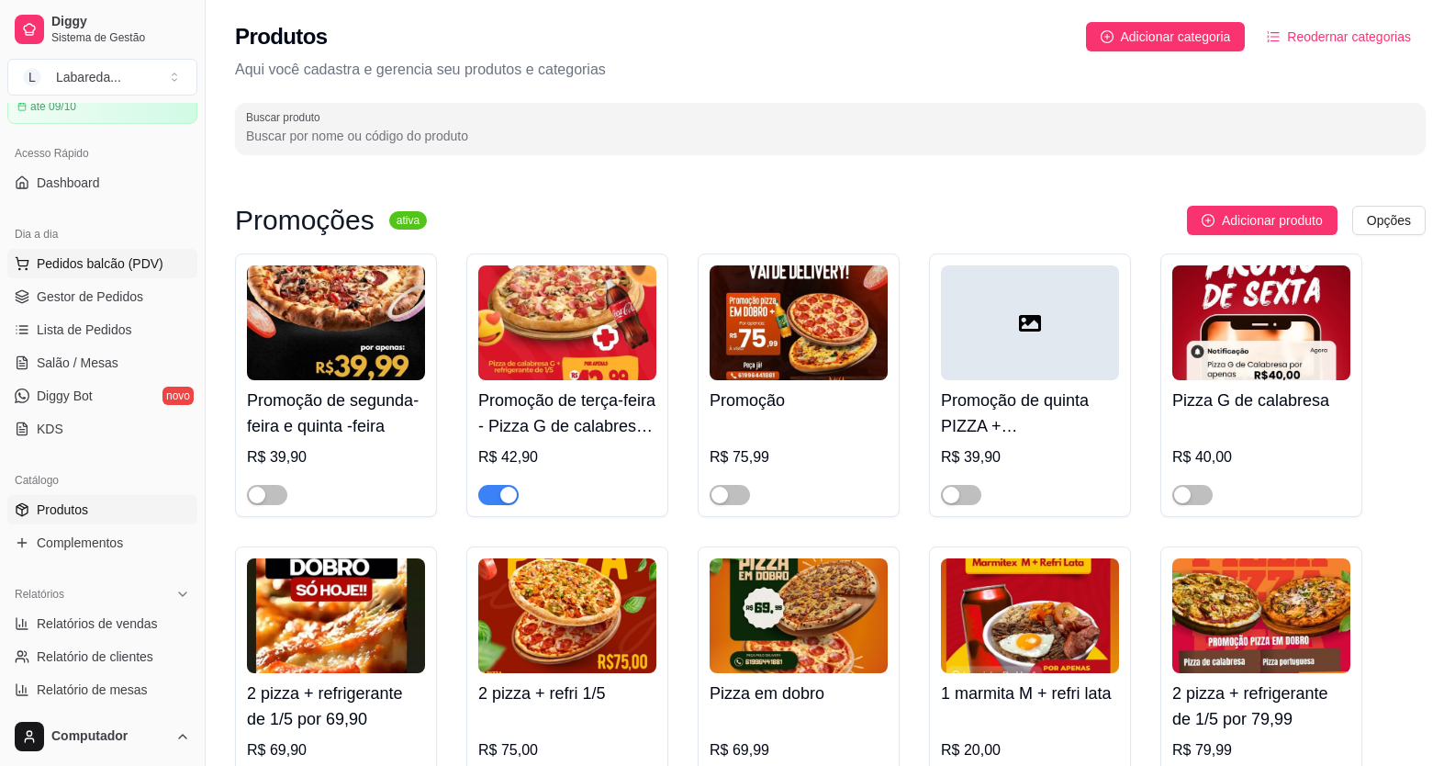
click at [97, 264] on span "Pedidos balcão (PDV)" at bounding box center [100, 263] width 127 height 18
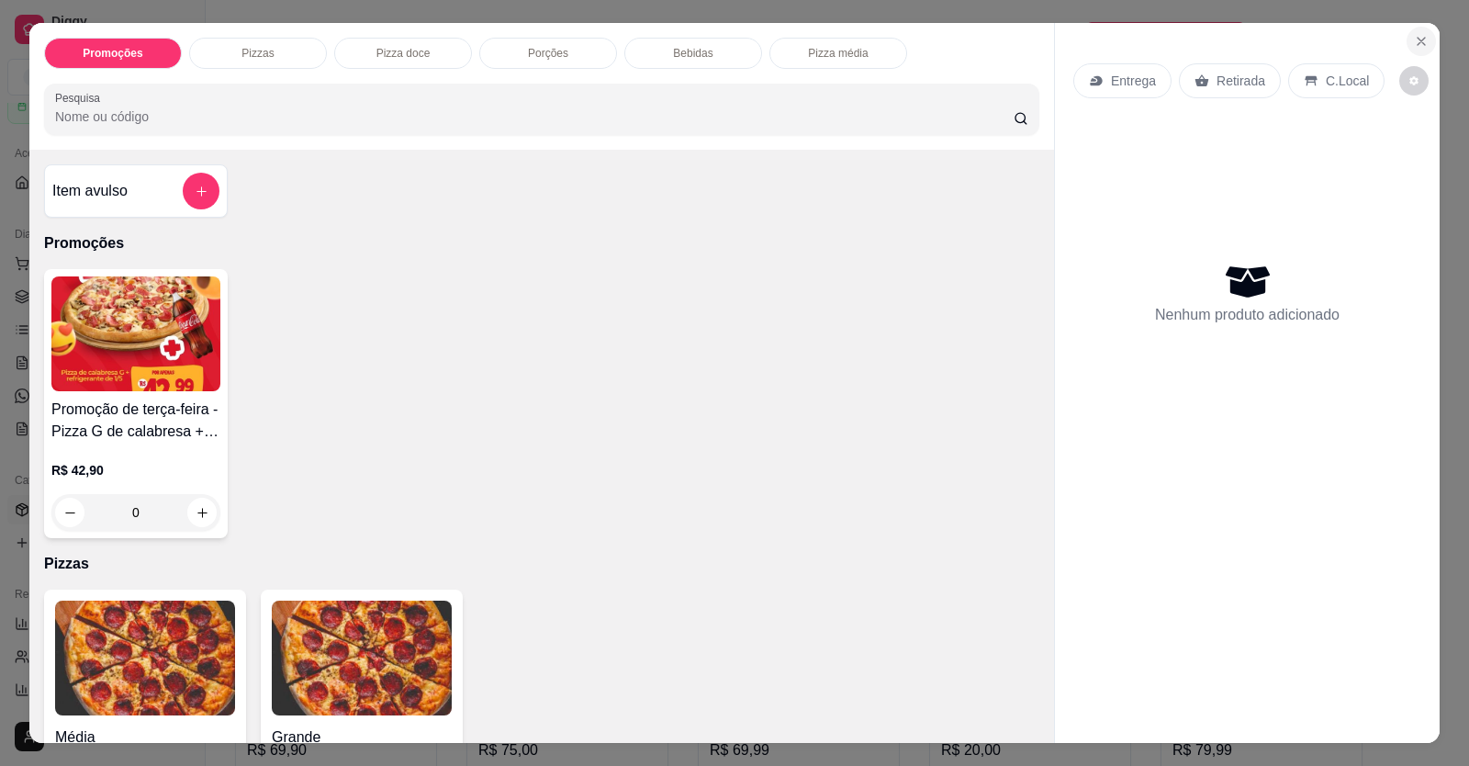
click at [1414, 39] on icon "Close" at bounding box center [1421, 41] width 15 height 15
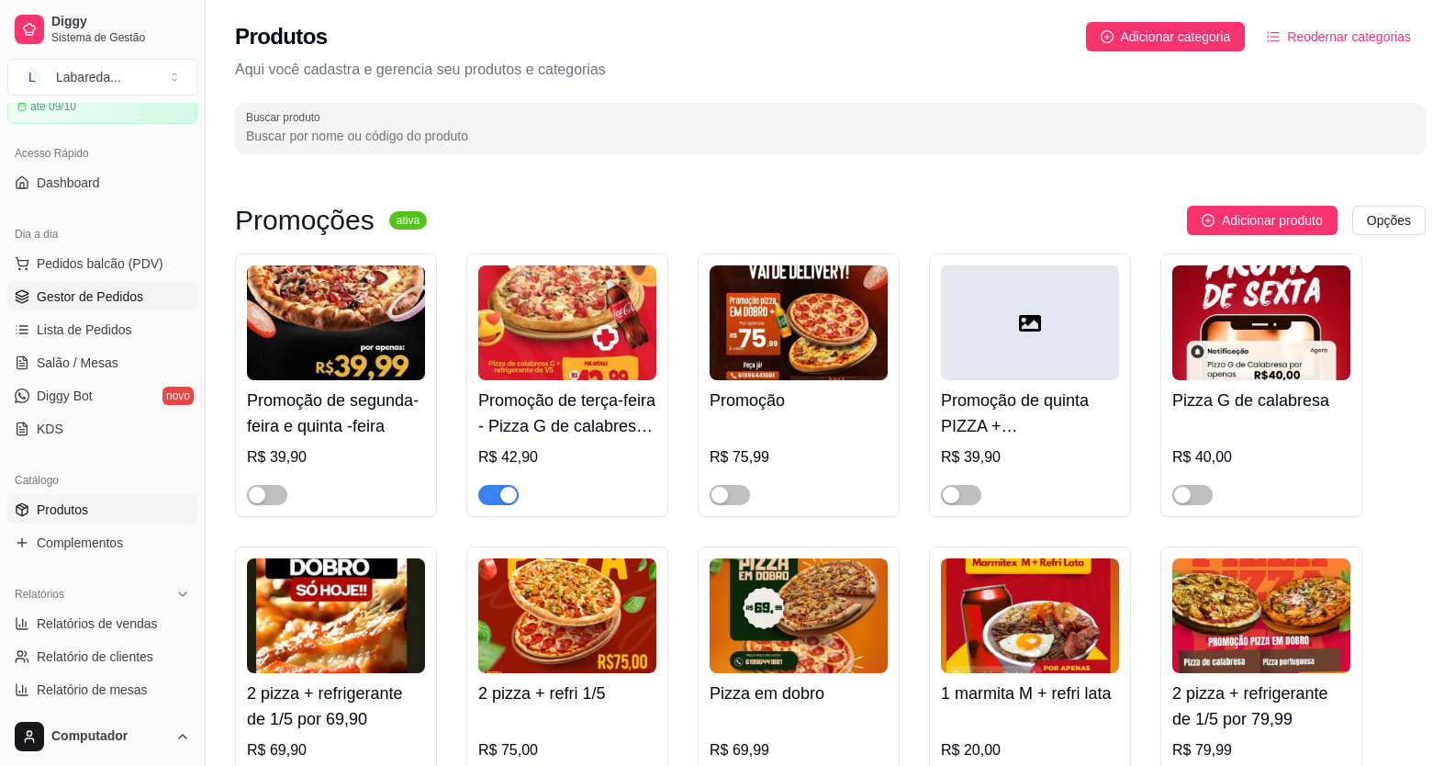
click at [57, 286] on link "Gestor de Pedidos" at bounding box center [102, 296] width 190 height 29
